Goal: Task Accomplishment & Management: Use online tool/utility

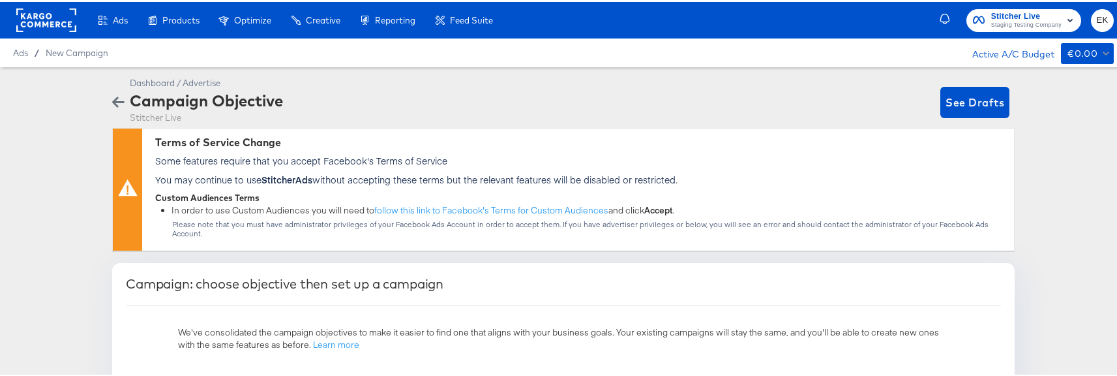
click at [41, 16] on rect at bounding box center [46, 18] width 60 height 23
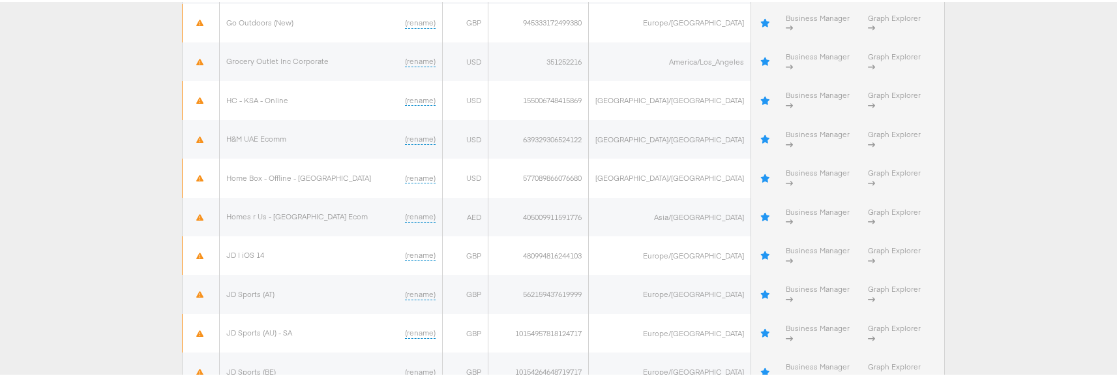
scroll to position [1304, 0]
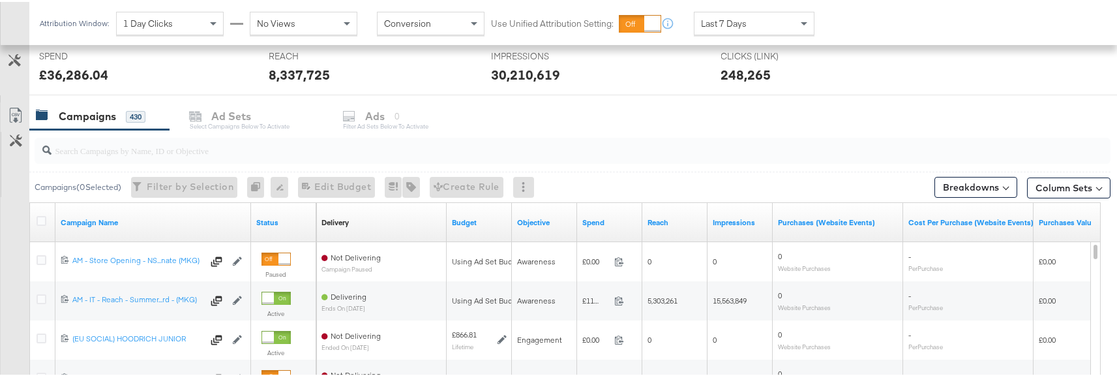
scroll to position [524, 0]
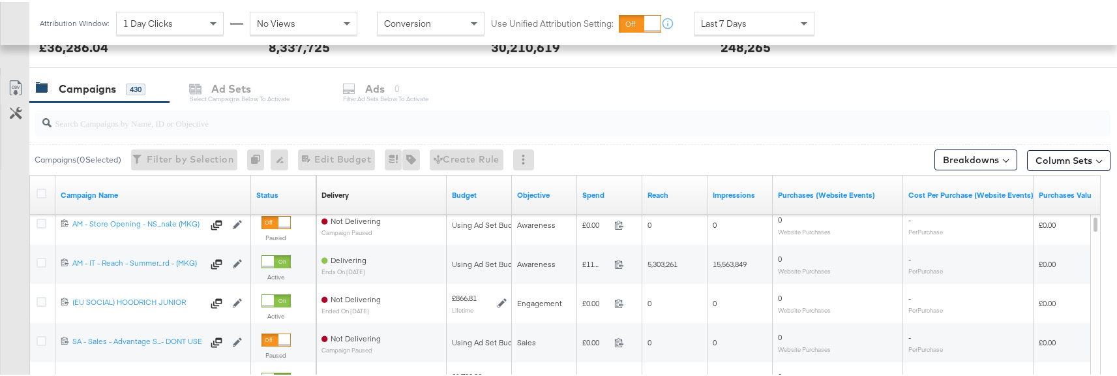
click at [124, 120] on input "search" at bounding box center [532, 115] width 961 height 25
paste input "6596075055661"
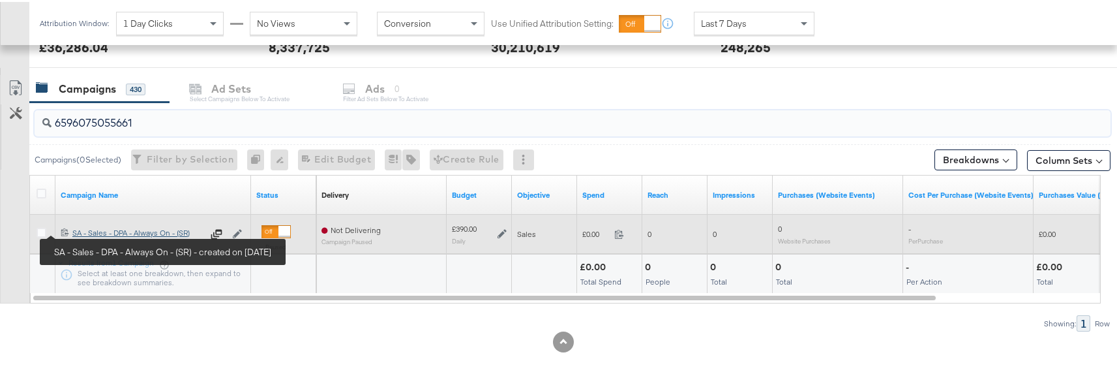
type input "6596075055661"
click at [89, 231] on div "SA - Sales - DPA - Always On - (SR) SA - Sales - DPA - Always On - (SR)" at bounding box center [137, 231] width 130 height 10
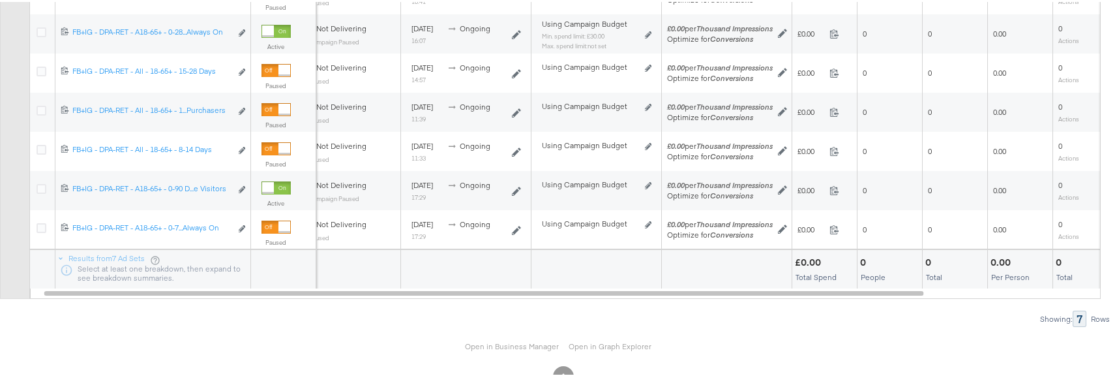
scroll to position [812, 0]
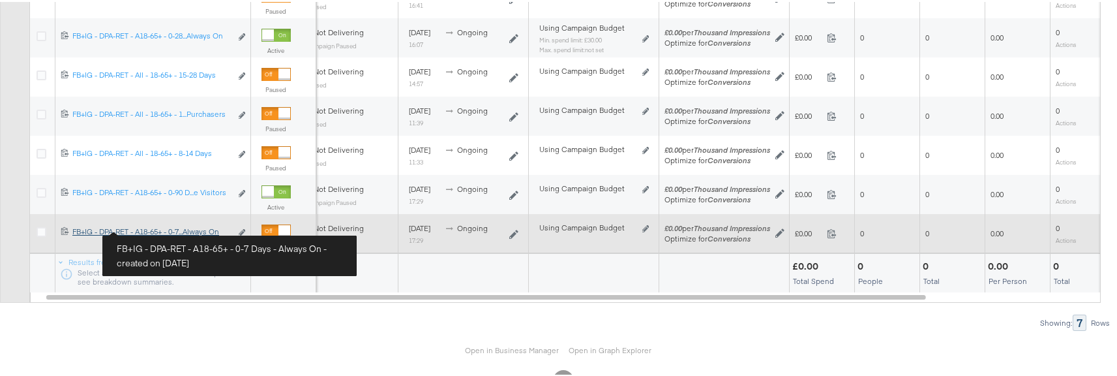
click at [149, 231] on div "FB+IG - DPA-RET - A18-65+ - 0-7 Days - Always On FB+IG - DPA-RET - A18-65+ - 0-…" at bounding box center [151, 229] width 158 height 10
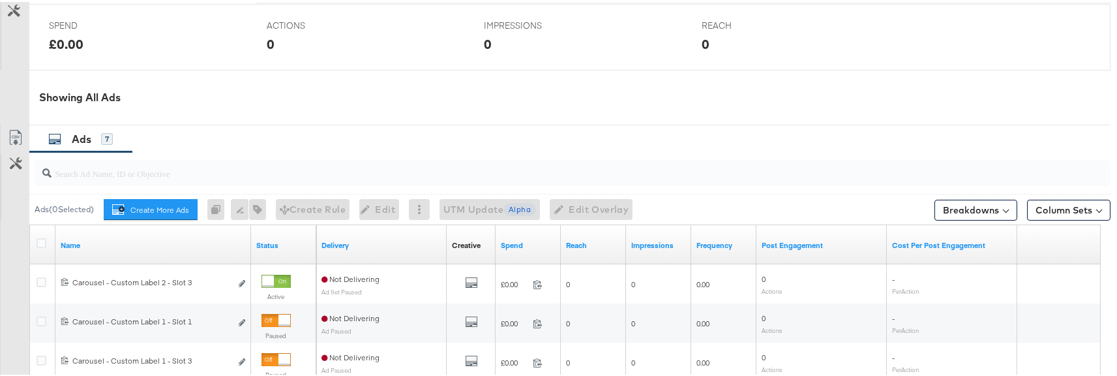
scroll to position [582, 0]
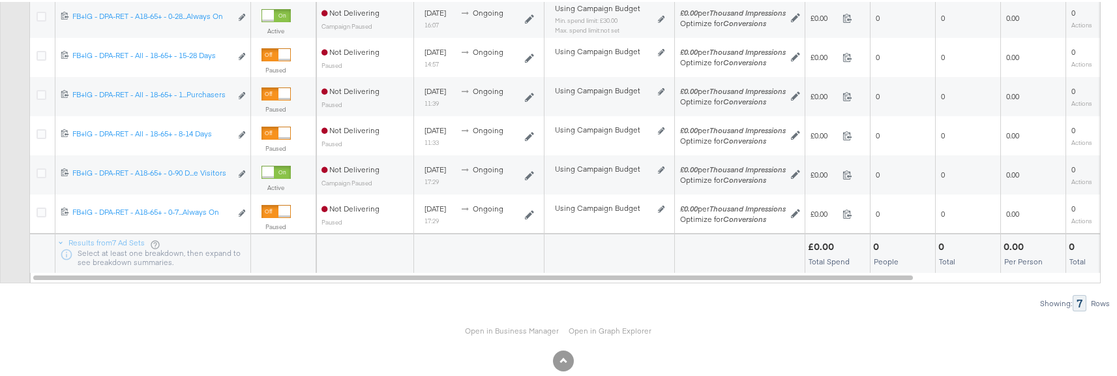
scroll to position [855, 0]
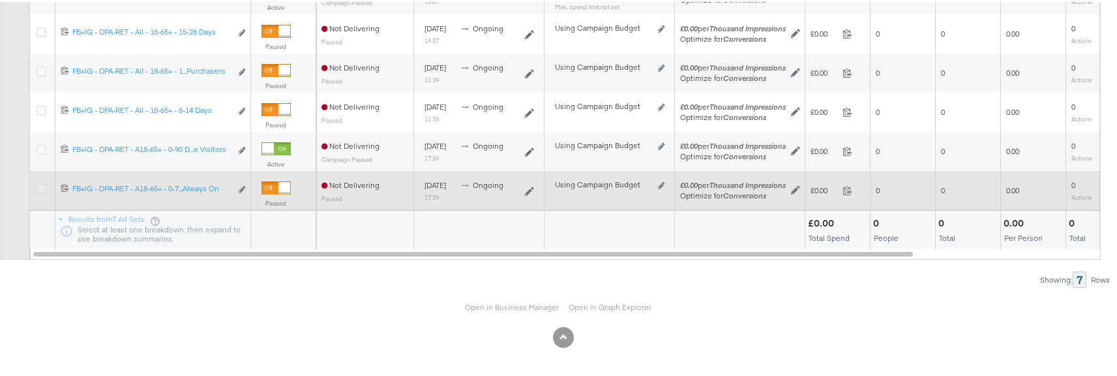
click at [44, 190] on icon at bounding box center [42, 187] width 10 height 10
click at [0, 0] on input "checkbox" at bounding box center [0, 0] width 0 height 0
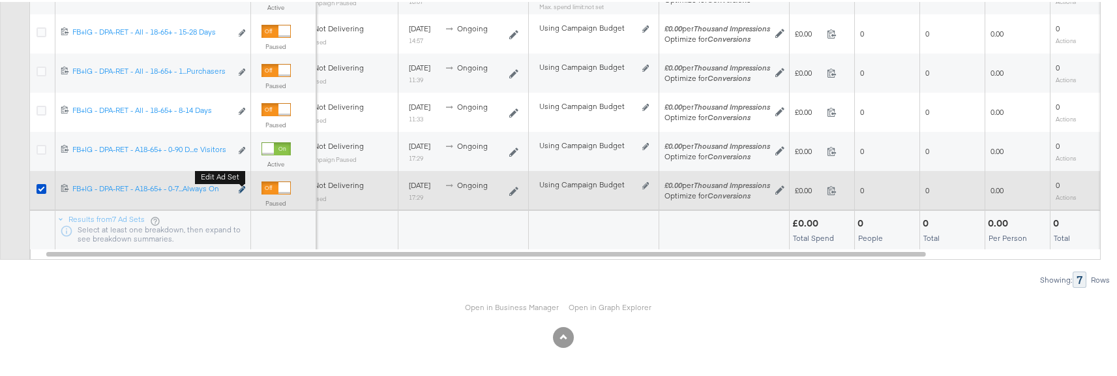
click at [241, 190] on icon "link" at bounding box center [242, 187] width 7 height 7
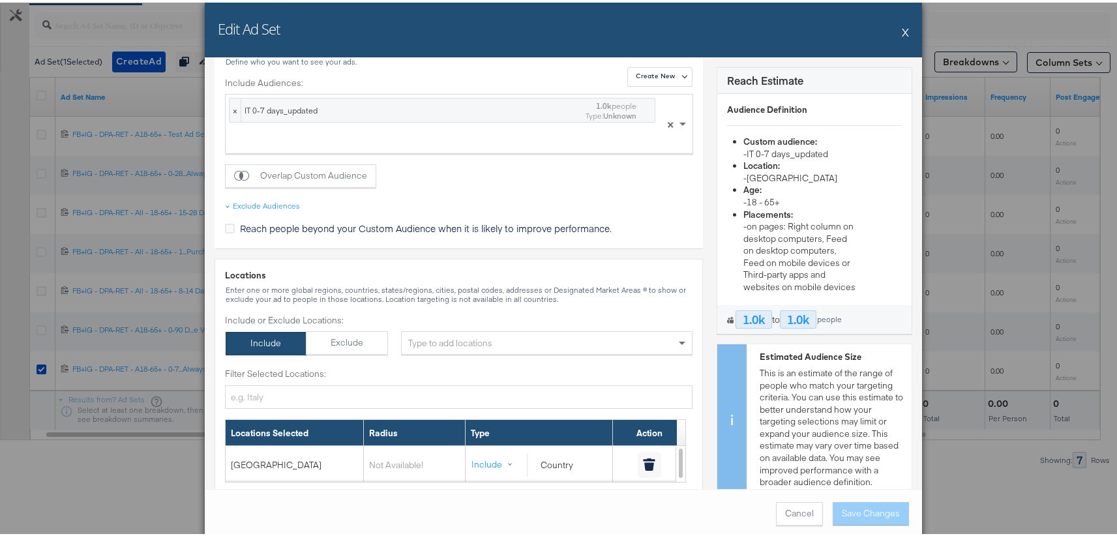
scroll to position [952, 0]
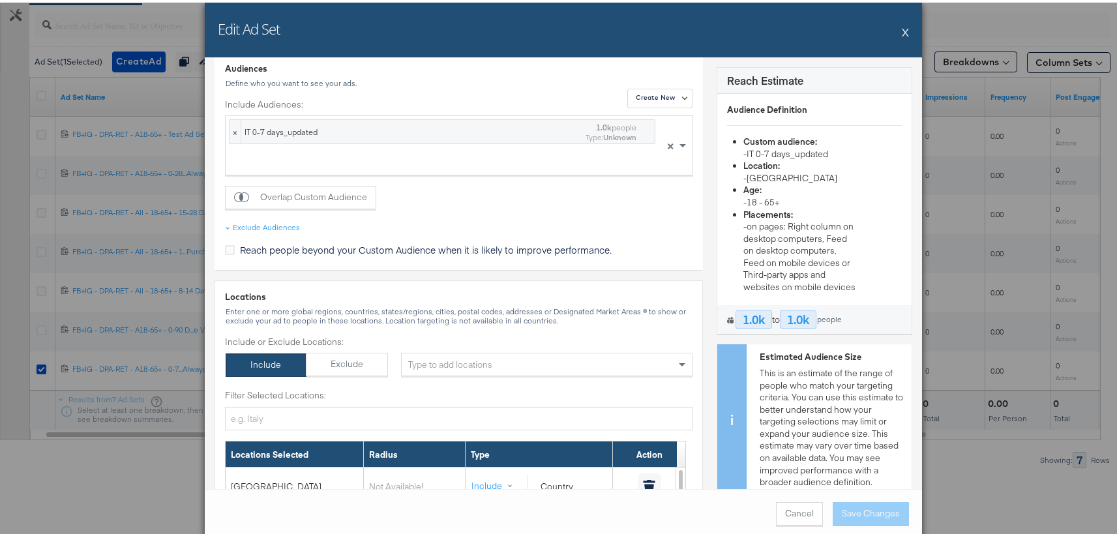
click at [902, 28] on button "X" at bounding box center [905, 29] width 7 height 26
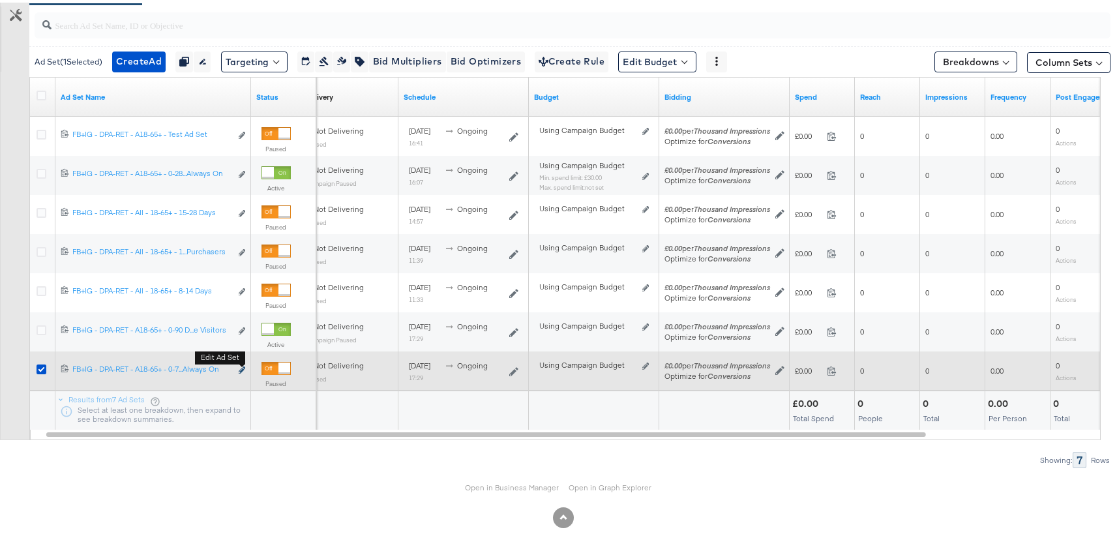
click at [241, 369] on icon "link" at bounding box center [242, 367] width 7 height 7
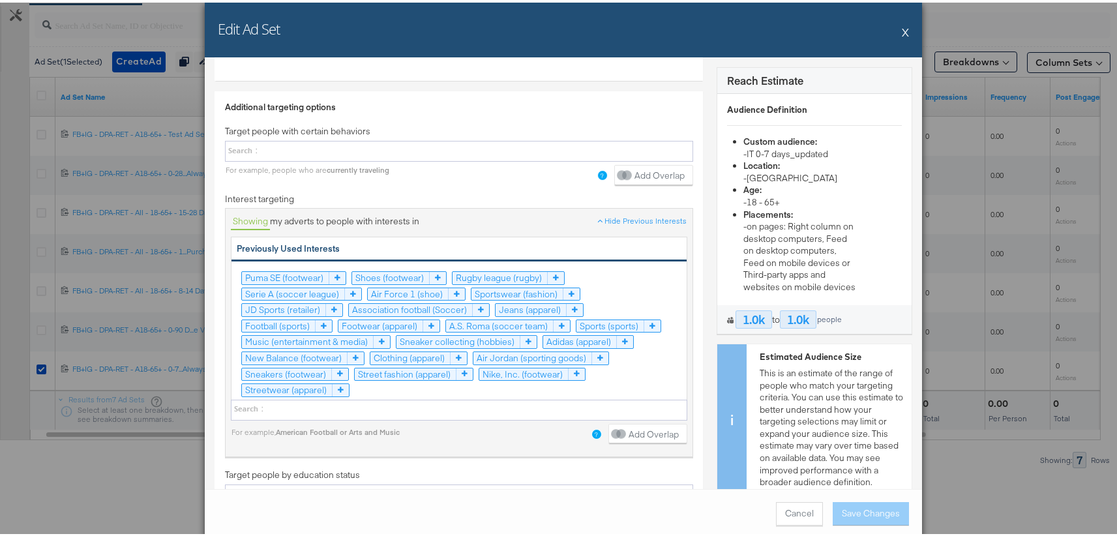
scroll to position [2575, 0]
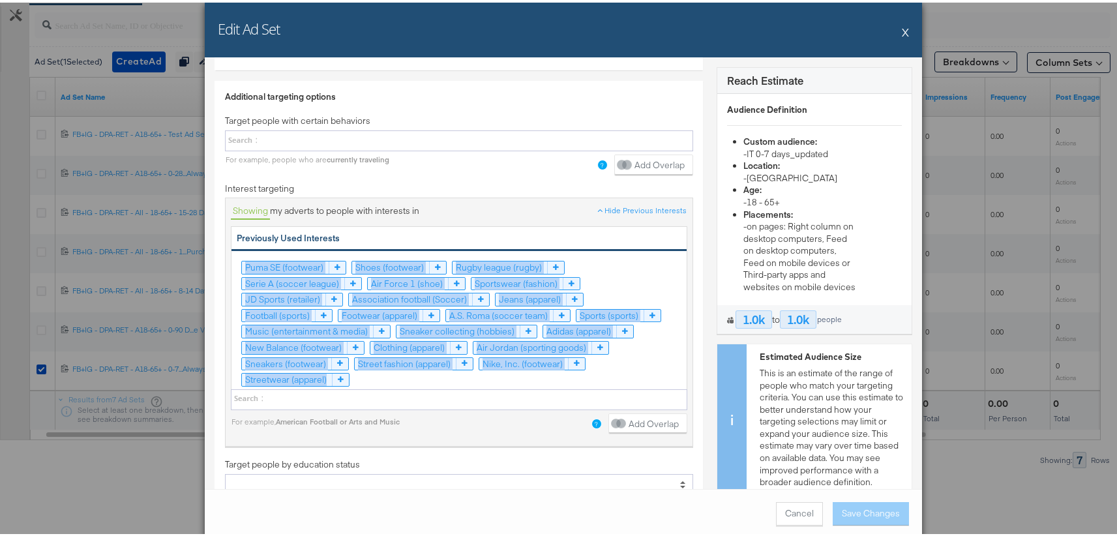
drag, startPoint x: 231, startPoint y: 263, endPoint x: 429, endPoint y: 393, distance: 236.4
click at [429, 375] on div "Showing my adverts to people with interests in Hide Previous Interests Previous…" at bounding box center [459, 316] width 456 height 231
copy div "Puma SE (footwear) Shoes (footwear) Rugby league (rugby) Serie A (soccer league…"
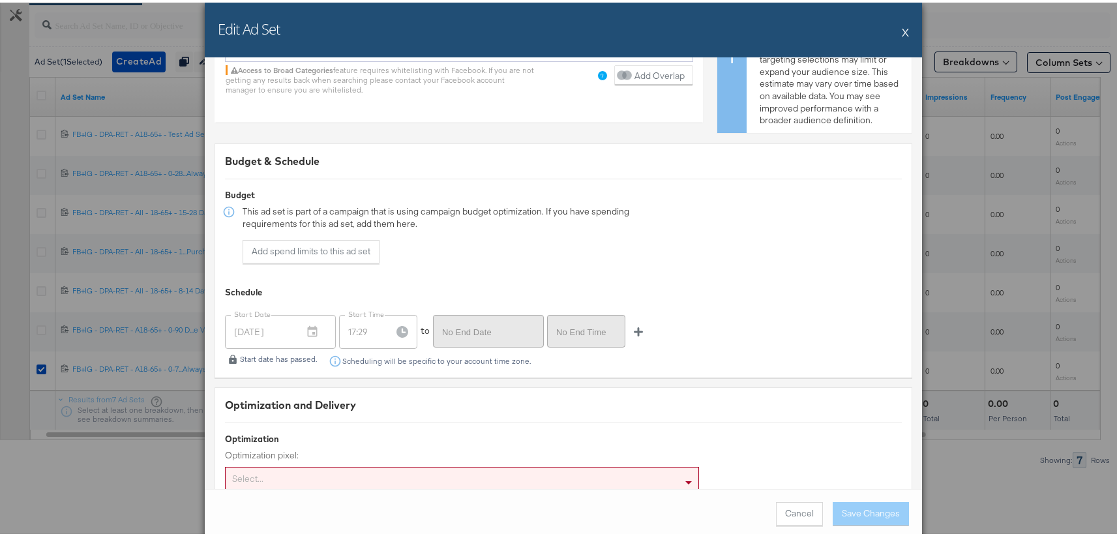
scroll to position [3215, 0]
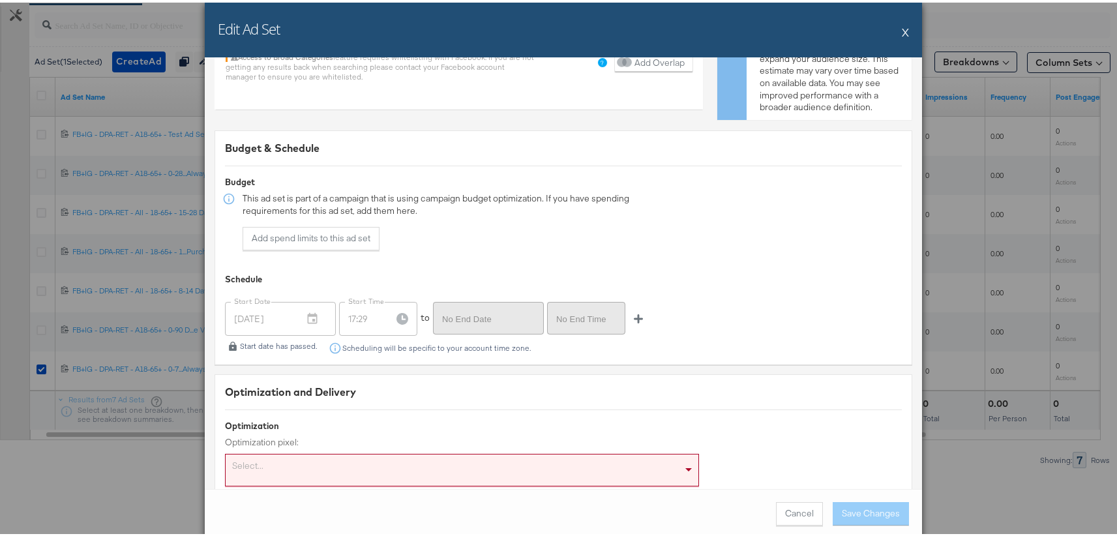
click at [722, 210] on div "Budget & Schedule Budget This ad set is part of a campaign that is using campai…" at bounding box center [564, 245] width 698 height 234
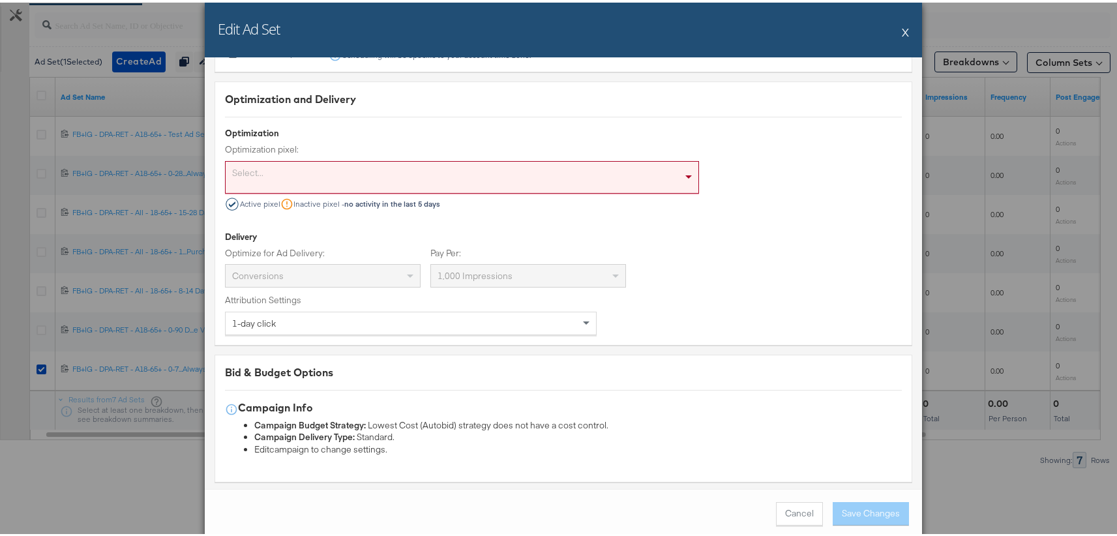
scroll to position [3509, 0]
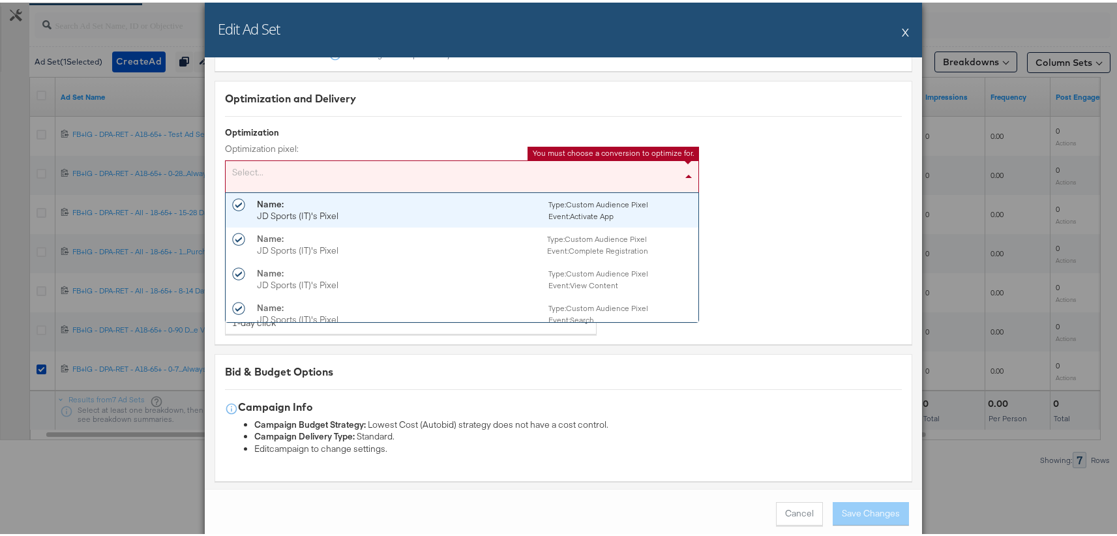
click at [682, 174] on span at bounding box center [690, 173] width 16 height 31
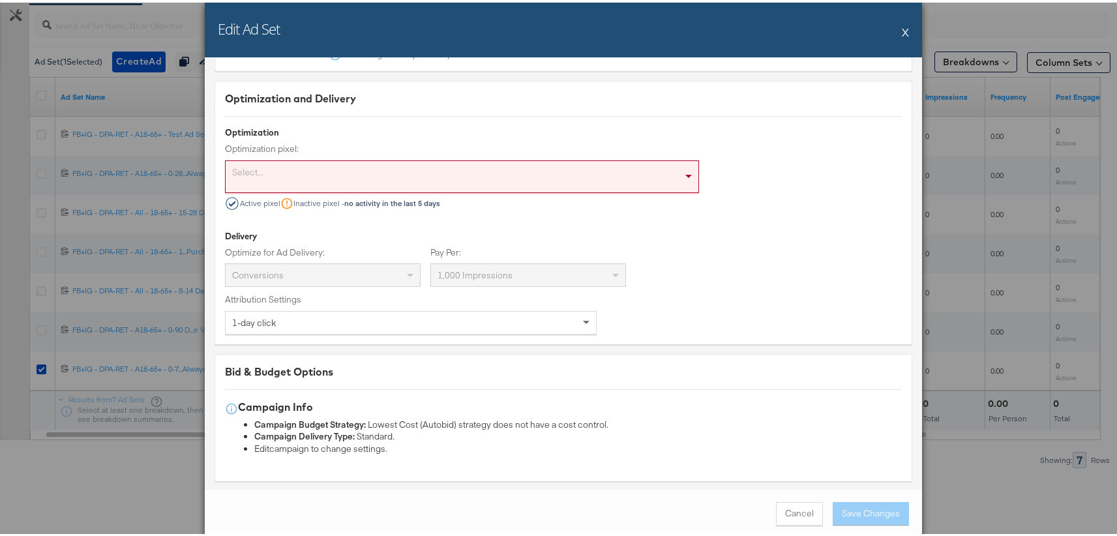
click at [780, 153] on div "Optimization Optimization pixel: Select... Active pixel Inactive pixel - no act…" at bounding box center [563, 166] width 677 height 84
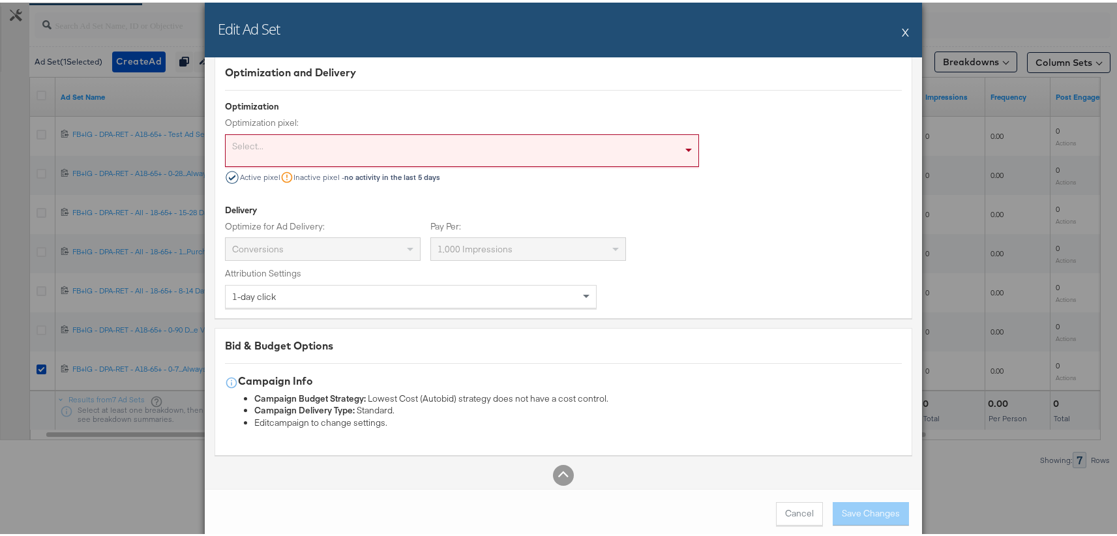
scroll to position [3537, 0]
click at [784, 375] on button "Cancel" at bounding box center [799, 511] width 47 height 23
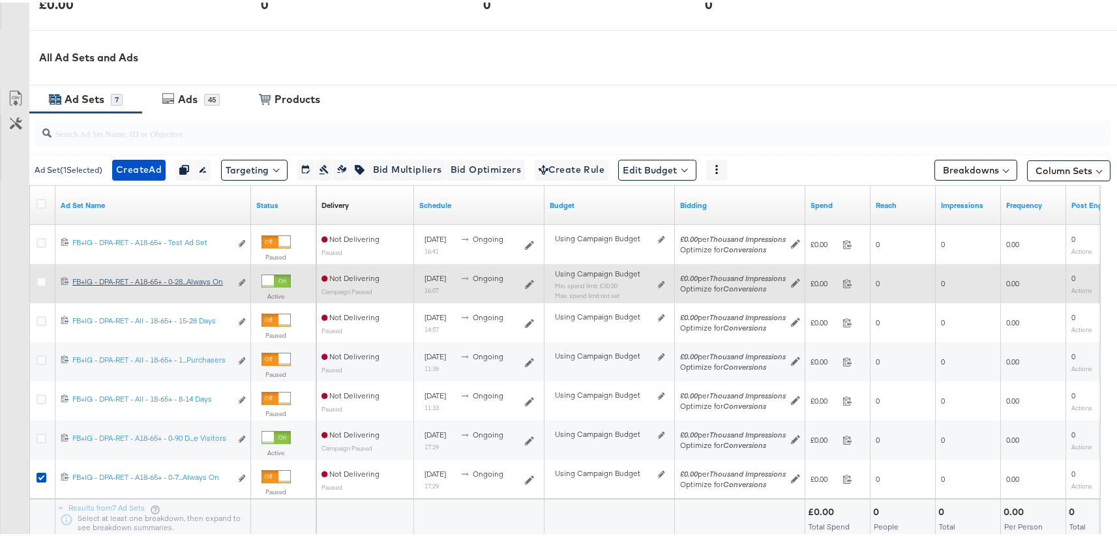
scroll to position [533, 0]
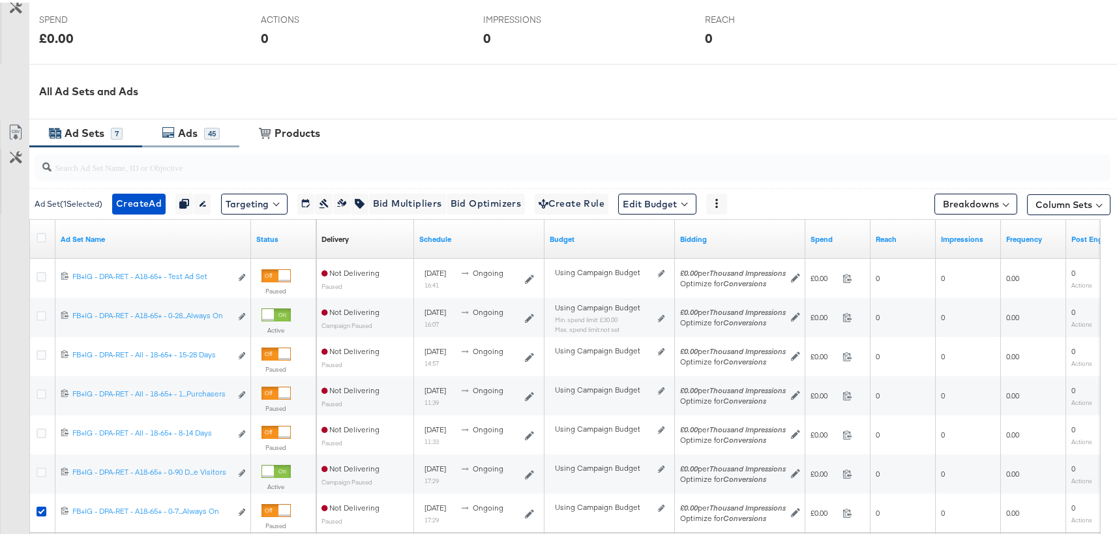
click at [196, 134] on div "Ads" at bounding box center [188, 130] width 20 height 15
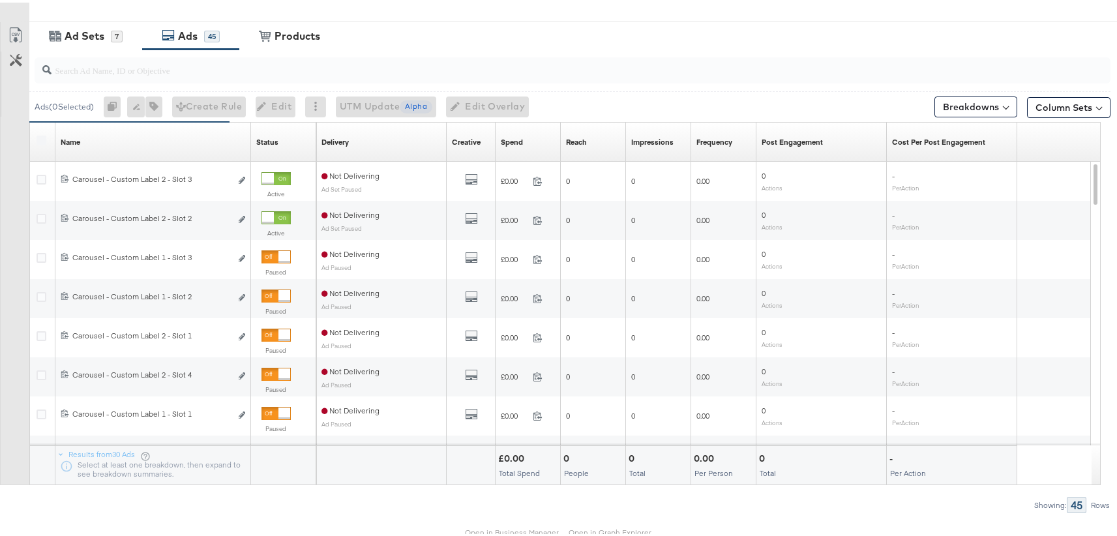
scroll to position [631, 0]
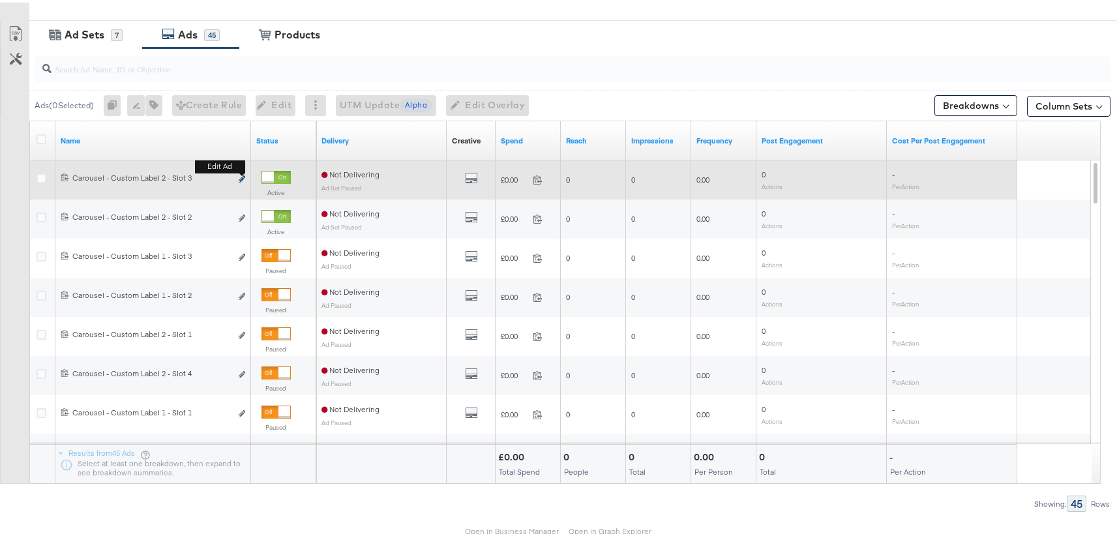
click at [244, 177] on icon "link" at bounding box center [242, 176] width 7 height 7
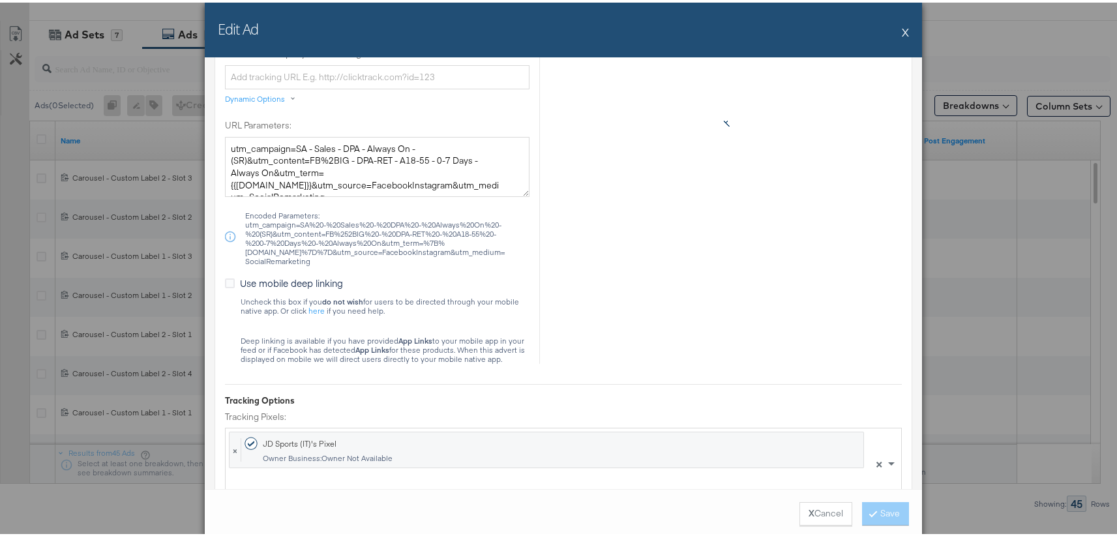
scroll to position [1541, 0]
